Goal: Communication & Community: Answer question/provide support

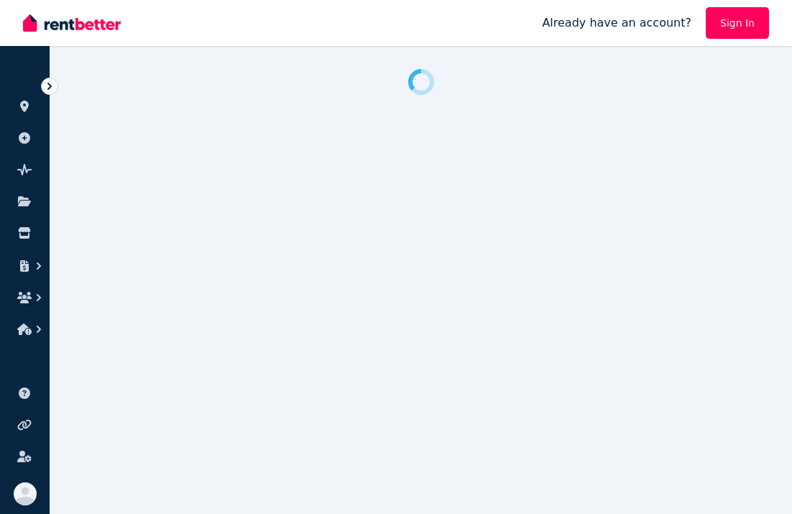
click at [737, 24] on link "Sign In" at bounding box center [737, 23] width 63 height 32
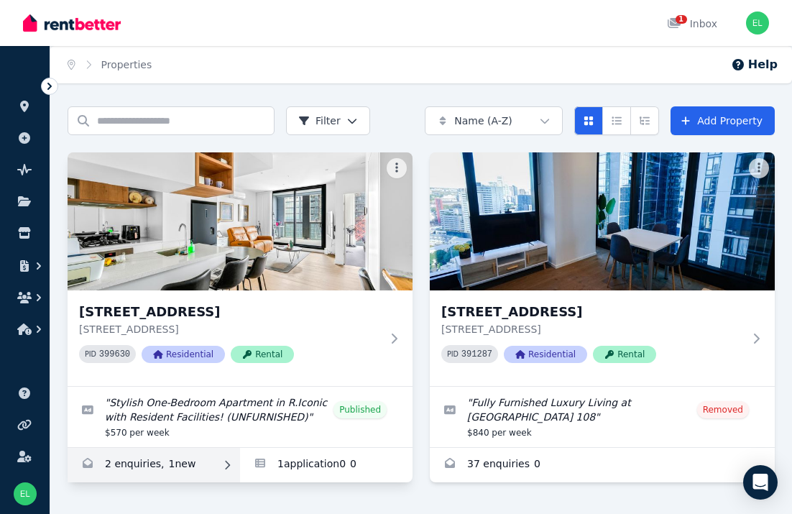
click at [126, 463] on link "Enquiries for 1518/259 Normanby Rd, South Melbourne" at bounding box center [154, 465] width 172 height 34
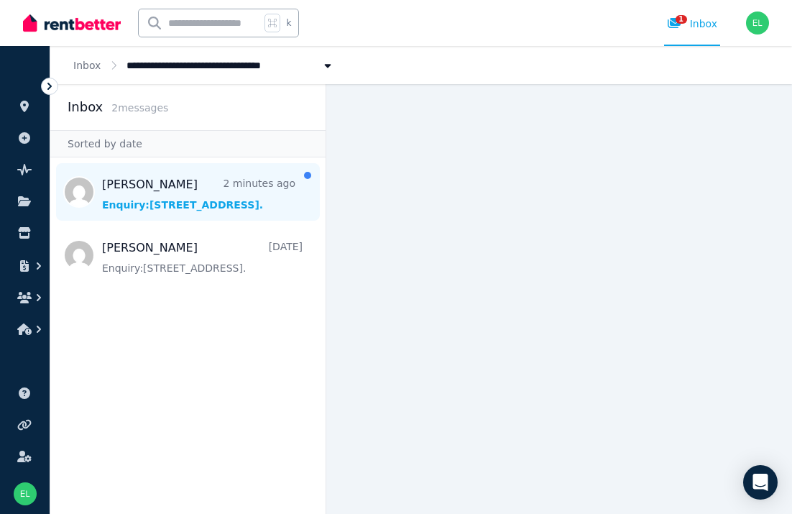
click at [233, 197] on span "Message list" at bounding box center [187, 191] width 275 height 57
